Goal: Task Accomplishment & Management: Use online tool/utility

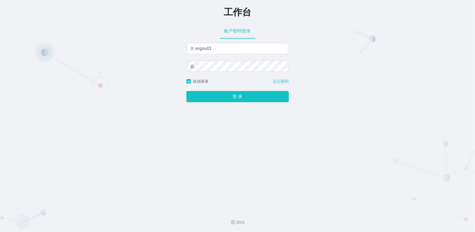
type input "ergou01"
click at [186, 91] on button "登 录" at bounding box center [237, 96] width 102 height 11
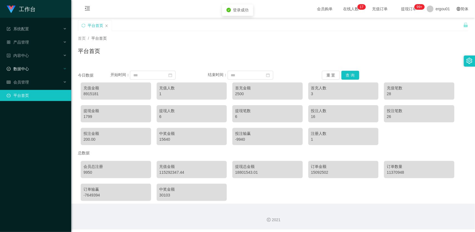
click at [28, 63] on div "数据中心" at bounding box center [35, 68] width 71 height 11
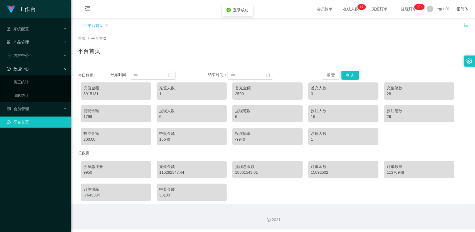
click at [23, 47] on div "产品管理" at bounding box center [35, 42] width 71 height 11
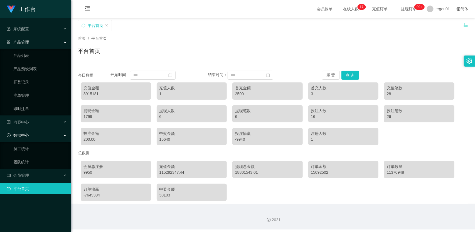
click at [37, 128] on li "内容中心" at bounding box center [35, 123] width 71 height 12
click at [24, 172] on div "会员管理" at bounding box center [35, 175] width 71 height 11
click at [24, 173] on div "会员管理" at bounding box center [35, 175] width 71 height 11
drag, startPoint x: 24, startPoint y: 173, endPoint x: 19, endPoint y: 180, distance: 9.5
click at [17, 181] on li "会员管理 会员列表 会员加减打码量 在线用户 陪玩用户 充值列表 提现列表 会员加扣款 赠送彩金" at bounding box center [35, 176] width 71 height 12
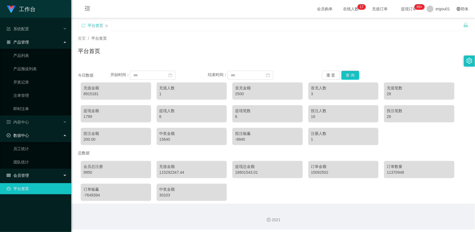
click at [21, 177] on span "会员管理" at bounding box center [18, 176] width 22 height 4
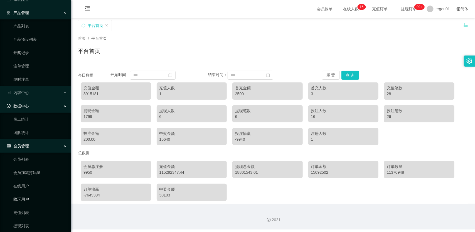
scroll to position [70, 0]
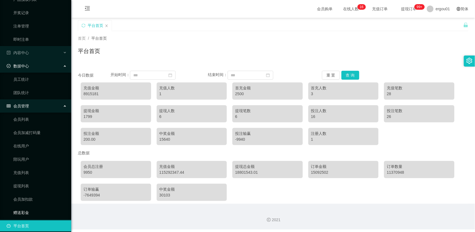
click at [21, 210] on link "赠送彩金" at bounding box center [39, 212] width 53 height 11
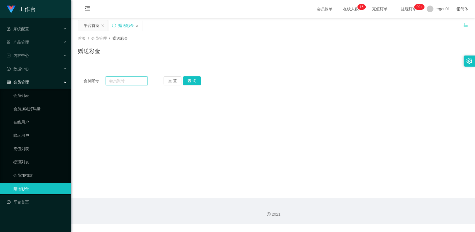
click at [120, 84] on input "text" at bounding box center [127, 80] width 42 height 9
paste input "01159825930"
type input "01159825930"
click at [190, 80] on button "查 询" at bounding box center [192, 80] width 18 height 9
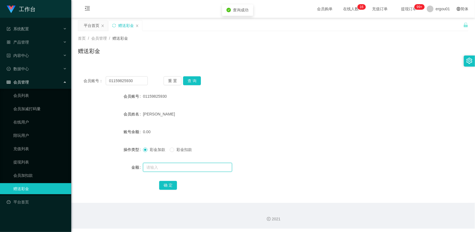
click at [156, 166] on input "text" at bounding box center [187, 167] width 89 height 9
type input "500"
click at [165, 182] on button "确 定" at bounding box center [168, 185] width 18 height 9
